Goal: Feedback & Contribution: Contribute content

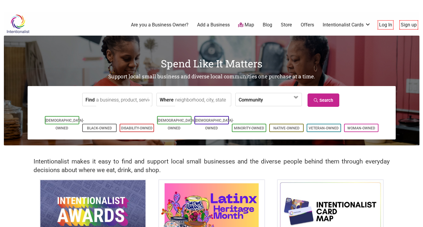
click at [406, 25] on link "Sign up" at bounding box center [408, 25] width 16 height 7
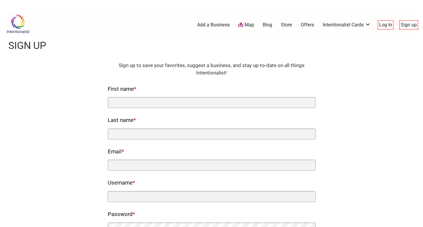
click at [184, 108] on nf-rows-wrap "HTML Sign up to save your favorites, suggest a business, and stay up-to-date on…" at bounding box center [212, 174] width 208 height 225
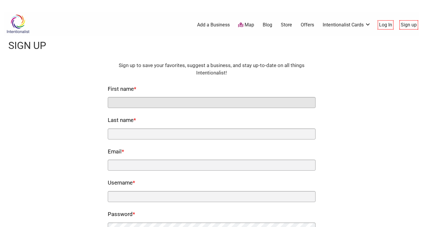
click at [184, 101] on input "First name *" at bounding box center [212, 102] width 208 height 11
type input "AV"
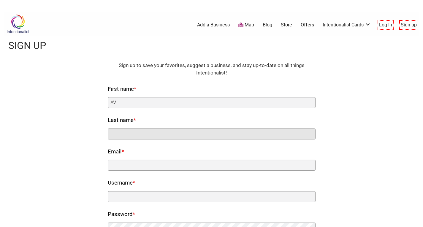
type input "America"
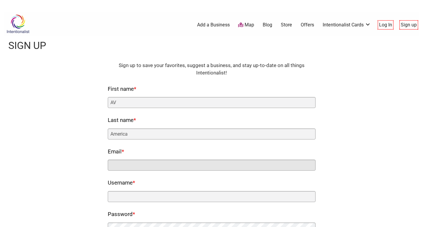
type input "[EMAIL_ADDRESS][DOMAIN_NAME]"
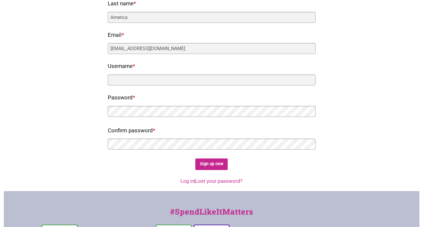
scroll to position [119, 0]
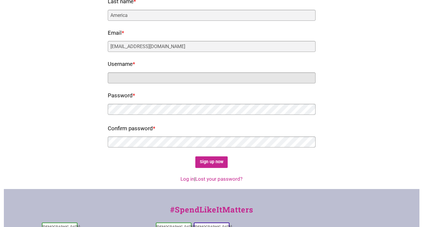
click at [169, 74] on input "Username *" at bounding box center [212, 77] width 208 height 11
type input "avamerica"
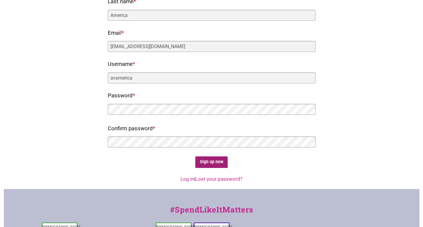
click at [208, 163] on input "Sign up now" at bounding box center [211, 162] width 32 height 12
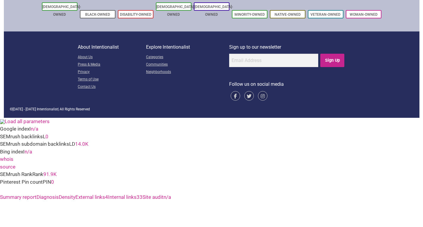
scroll to position [0, 0]
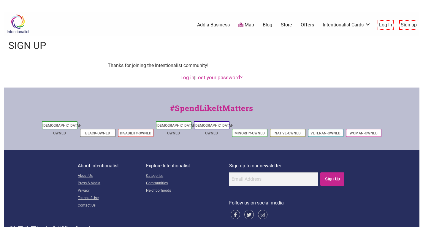
click at [188, 78] on link "Log in" at bounding box center [187, 77] width 14 height 6
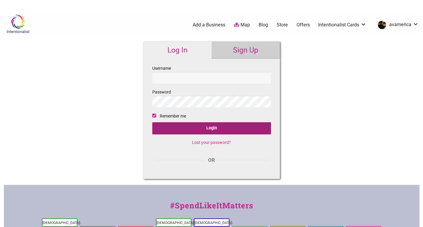
type input "avamerica"
click at [212, 127] on input "Login" at bounding box center [211, 128] width 119 height 12
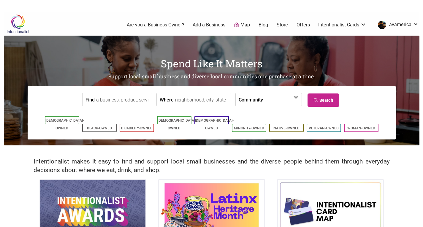
click at [214, 25] on link "Add a Business" at bounding box center [209, 25] width 33 height 7
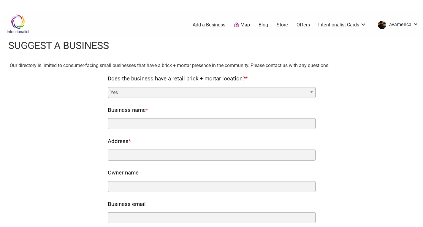
click at [245, 91] on select "Yes No" at bounding box center [212, 92] width 208 height 11
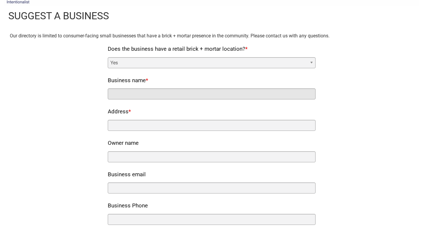
click at [131, 96] on input "Business name *" at bounding box center [212, 93] width 208 height 11
type input "AV-[GEOGRAPHIC_DATA]"
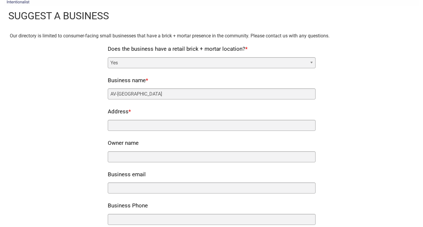
type input "[STREET_ADDRESS] [GEOGRAPHIC_DATA][US_STATE]"
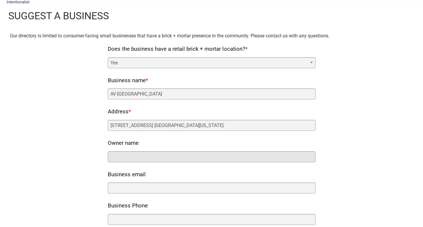
type input "[PERSON_NAME]"
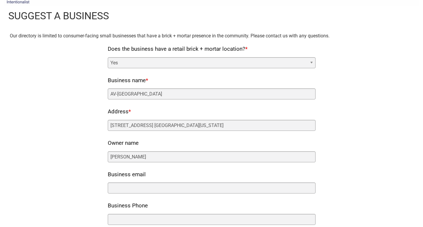
type input "[EMAIL_ADDRESS][DOMAIN_NAME]"
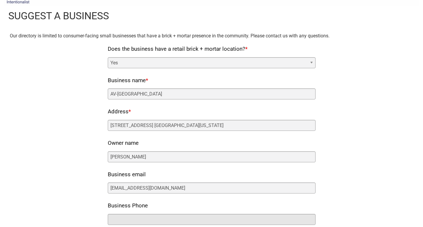
type input "8004806229"
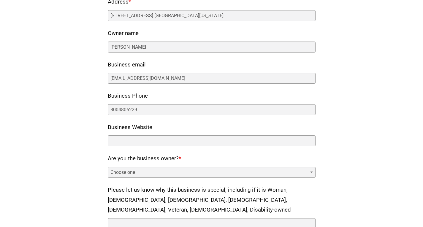
scroll to position [148, 0]
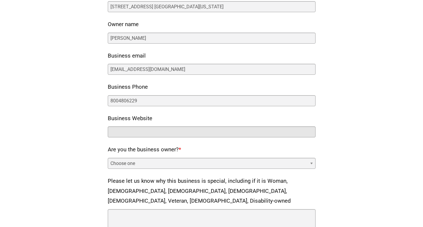
click at [162, 129] on input "Business Website" at bounding box center [212, 131] width 208 height 11
type input "[URL][DOMAIN_NAME]"
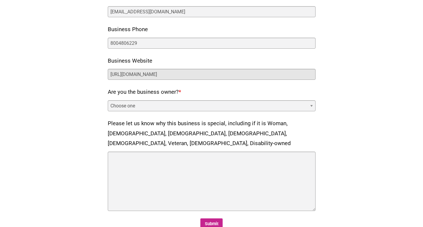
scroll to position [208, 0]
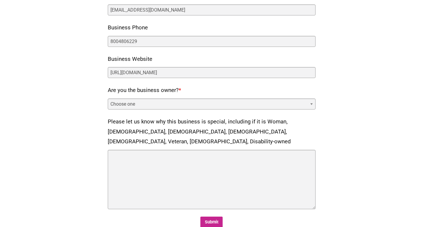
click at [166, 106] on select "Choose one Yes No" at bounding box center [212, 103] width 208 height 11
select select "no"
click at [108, 98] on select "Choose one Yes No" at bounding box center [212, 103] width 208 height 11
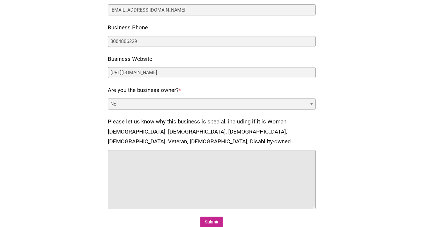
click at [145, 150] on textarea "Please let us know why this business is special, including if it is Woman, [DEM…" at bounding box center [212, 179] width 208 height 59
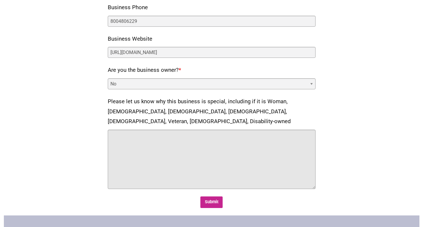
scroll to position [267, 0]
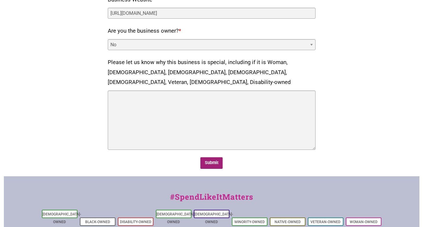
click at [208, 157] on input "Submit" at bounding box center [211, 163] width 22 height 12
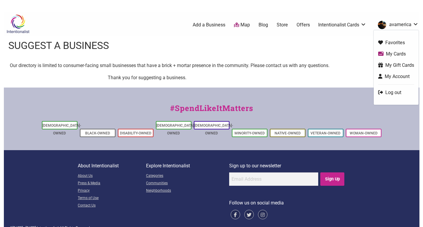
click at [398, 77] on link "My Account" at bounding box center [396, 76] width 36 height 7
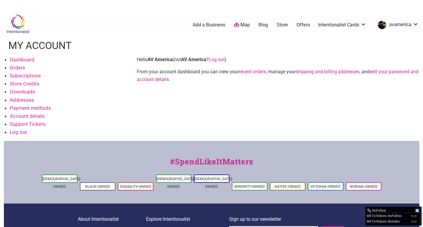
click at [33, 59] on link "Dashboard" at bounding box center [22, 60] width 25 height 6
